Goal: Information Seeking & Learning: Learn about a topic

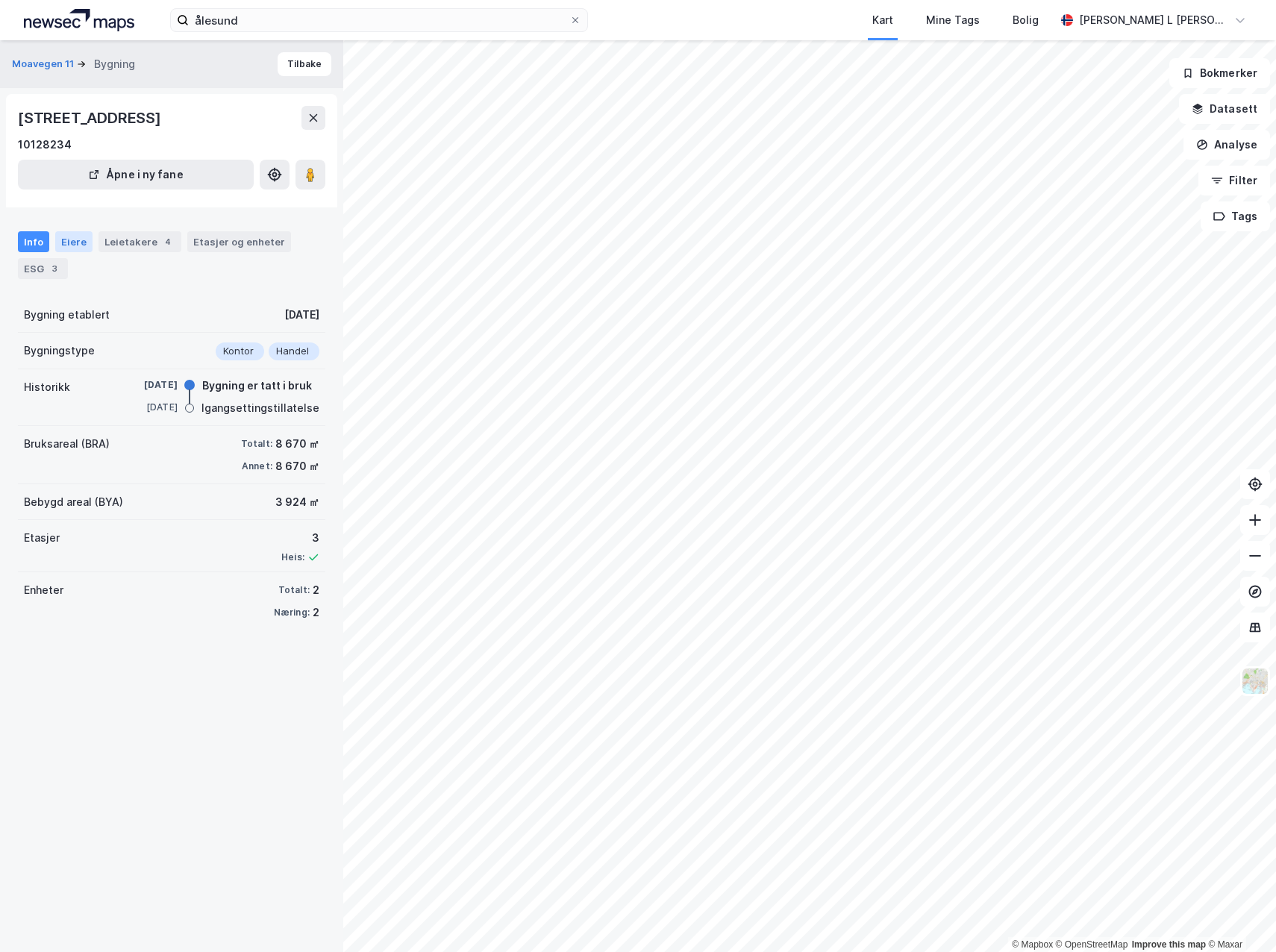
click at [75, 252] on div "Eiere" at bounding box center [73, 242] width 37 height 21
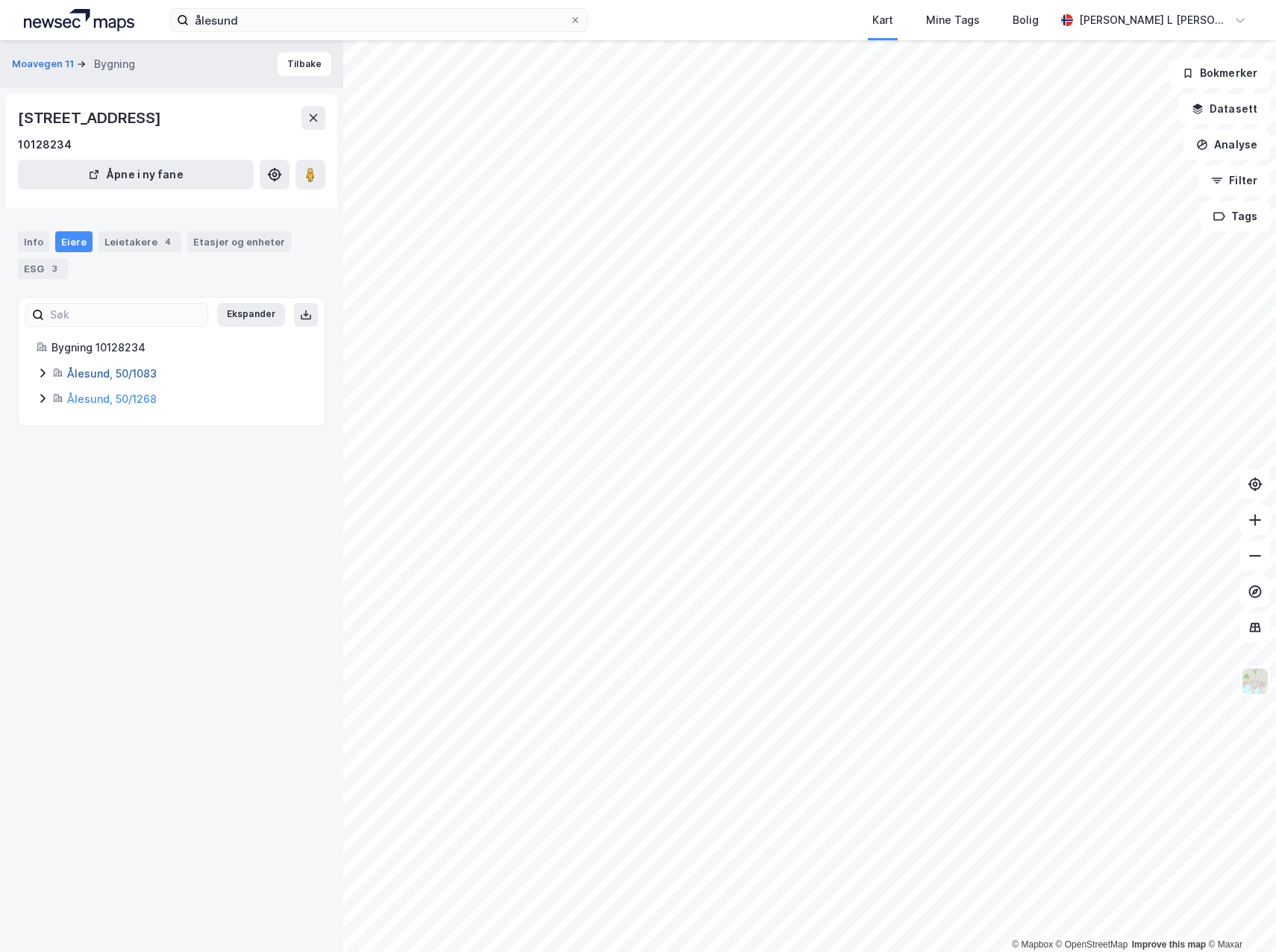
click at [80, 380] on link "Ålesund, 50/1083" at bounding box center [111, 373] width 90 height 12
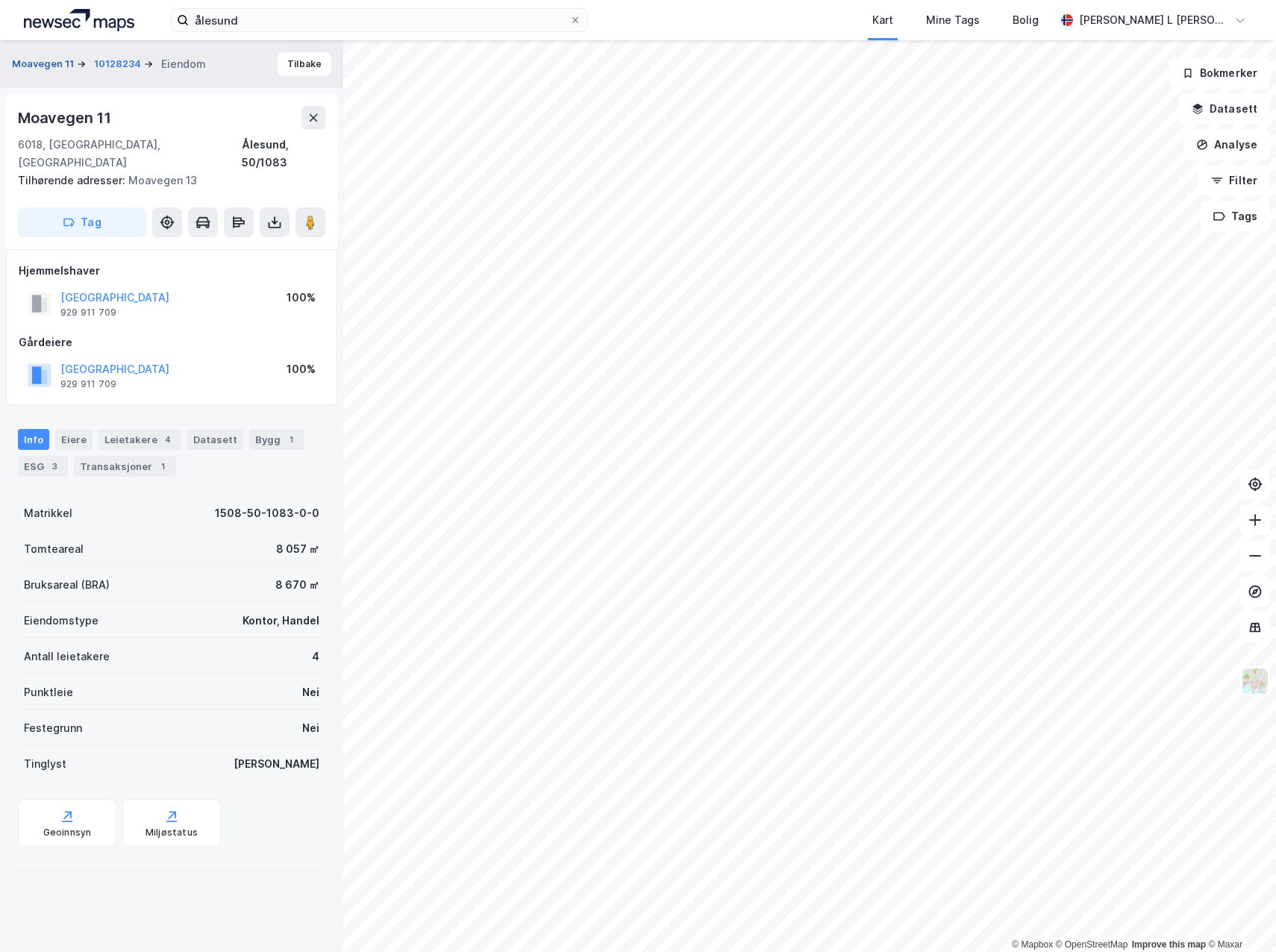
click at [47, 63] on button "Moavegen 11" at bounding box center [44, 64] width 65 height 15
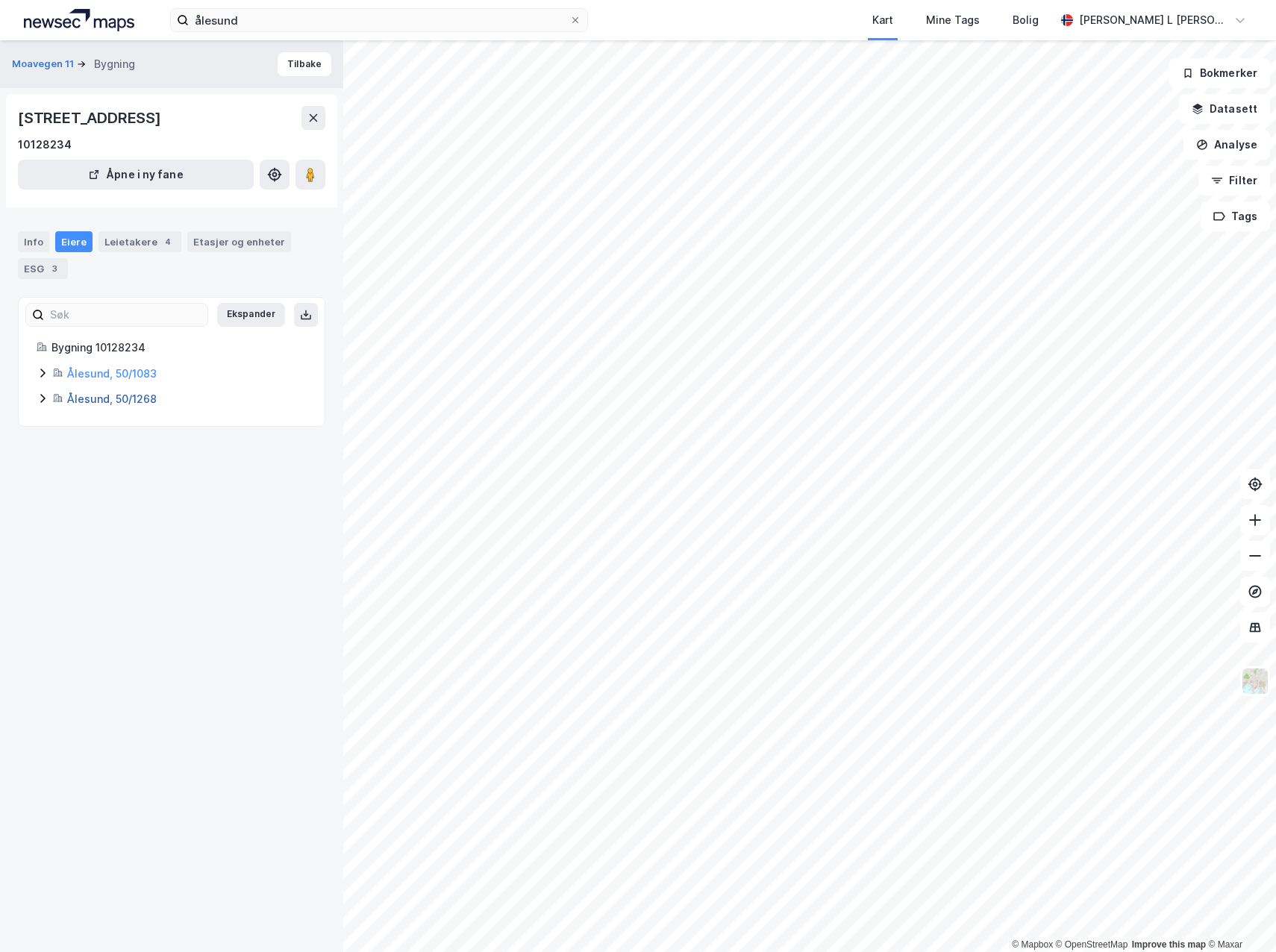
click at [102, 406] on link "Ålesund, 50/1268" at bounding box center [111, 398] width 90 height 12
click at [133, 380] on link "Ålesund, 50/1083" at bounding box center [111, 373] width 90 height 12
